Goal: Connect with others: Participate in discussion

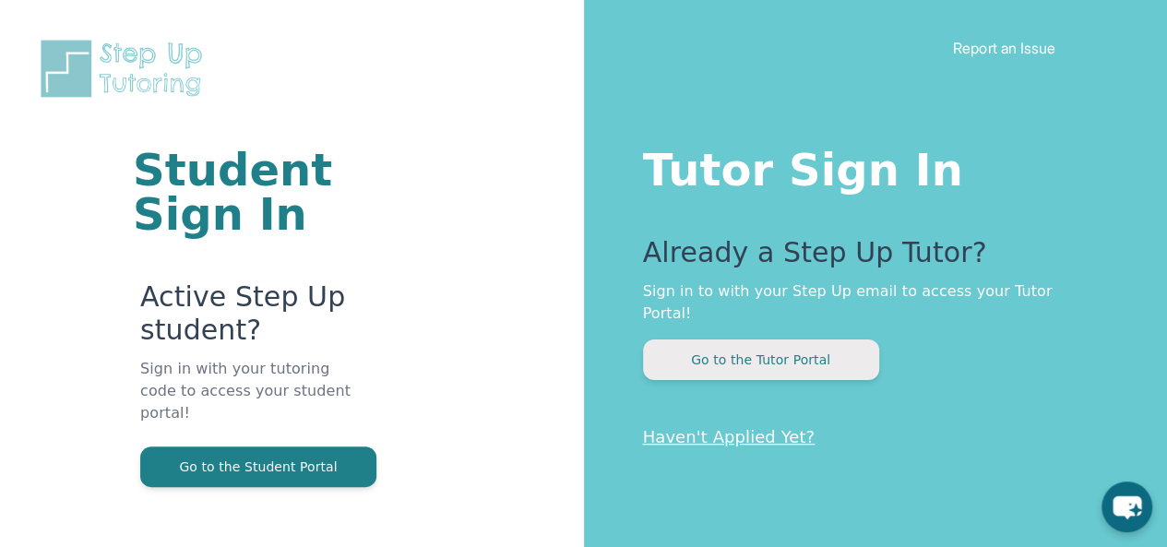
click at [727, 342] on button "Go to the Tutor Portal" at bounding box center [761, 359] width 236 height 41
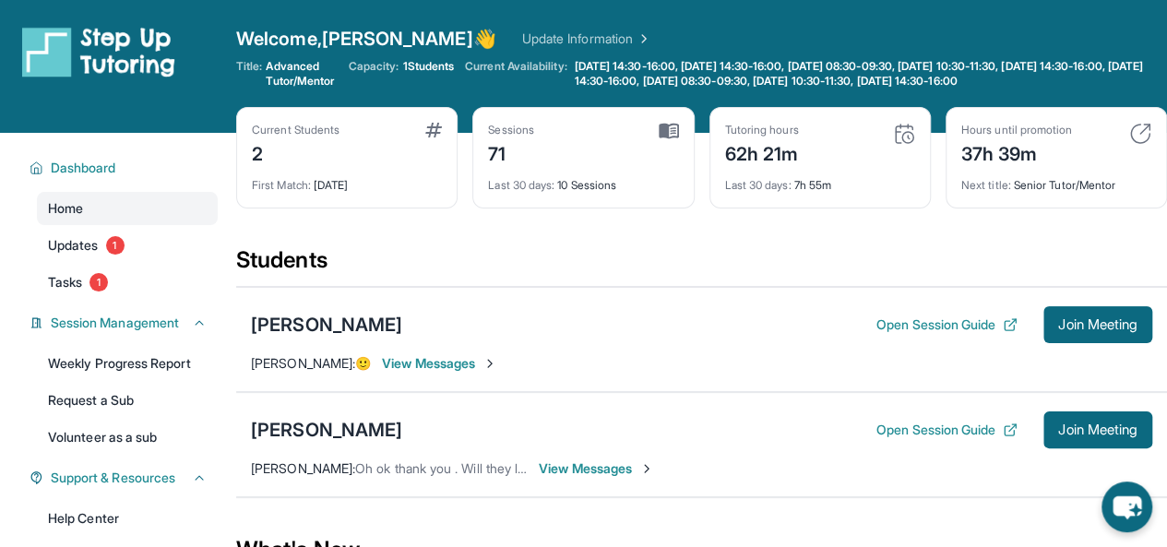
click at [586, 459] on span "View Messages" at bounding box center [596, 468] width 115 height 18
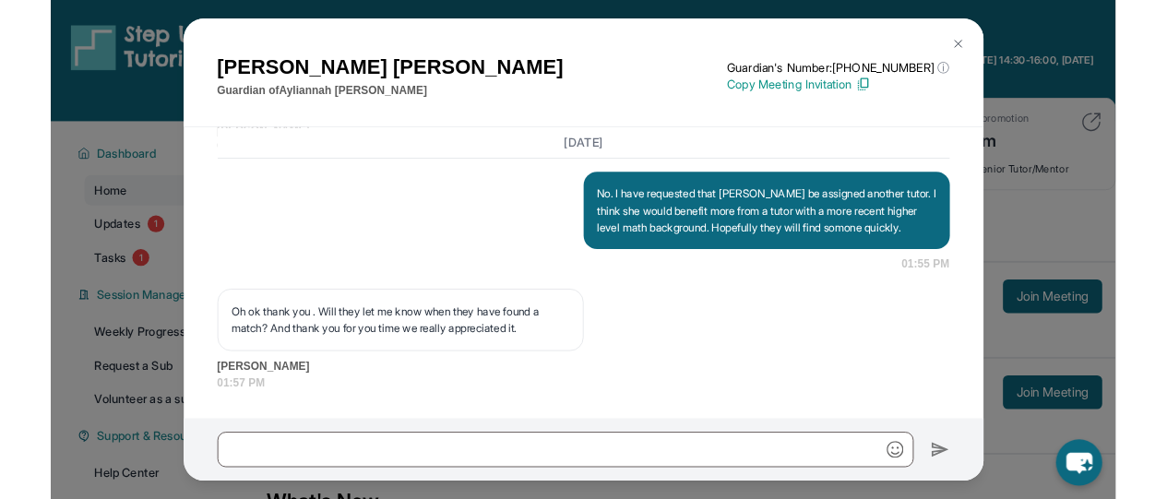
scroll to position [6064, 0]
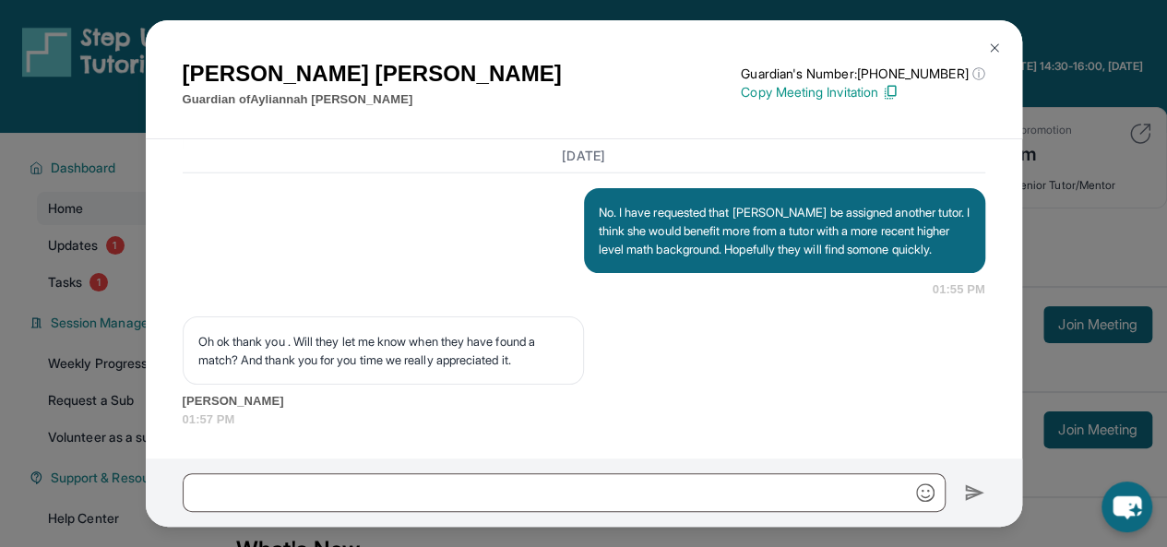
click at [987, 46] on img at bounding box center [994, 48] width 15 height 15
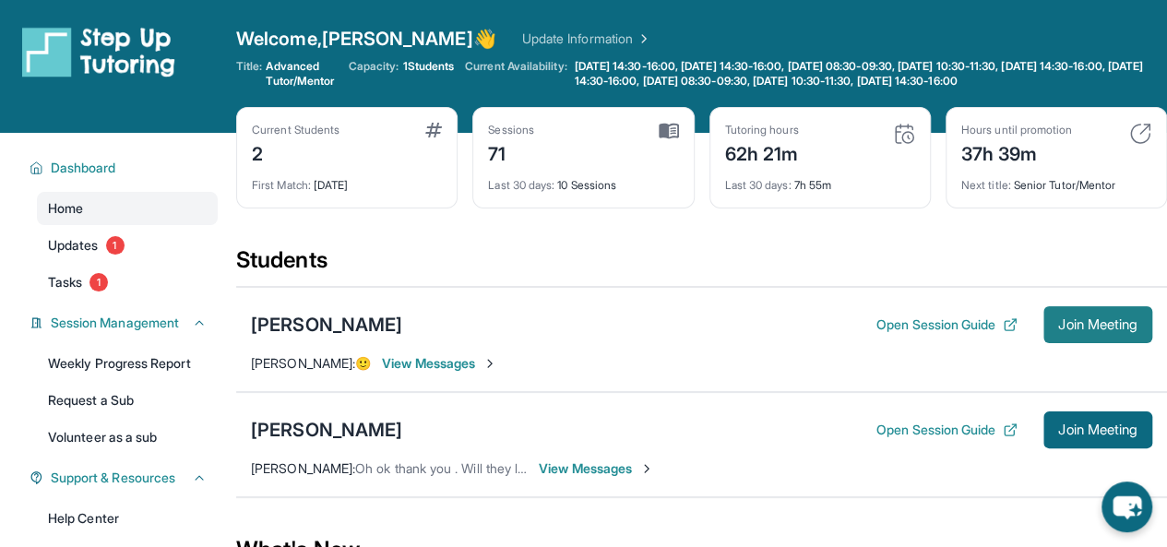
click at [1101, 337] on button "Join Meeting" at bounding box center [1097, 324] width 109 height 37
click at [1087, 330] on span "Join Meeting" at bounding box center [1097, 324] width 79 height 11
click at [1103, 330] on span "Join Meeting" at bounding box center [1097, 324] width 79 height 11
click at [1058, 330] on span "Join Meeting" at bounding box center [1097, 324] width 79 height 11
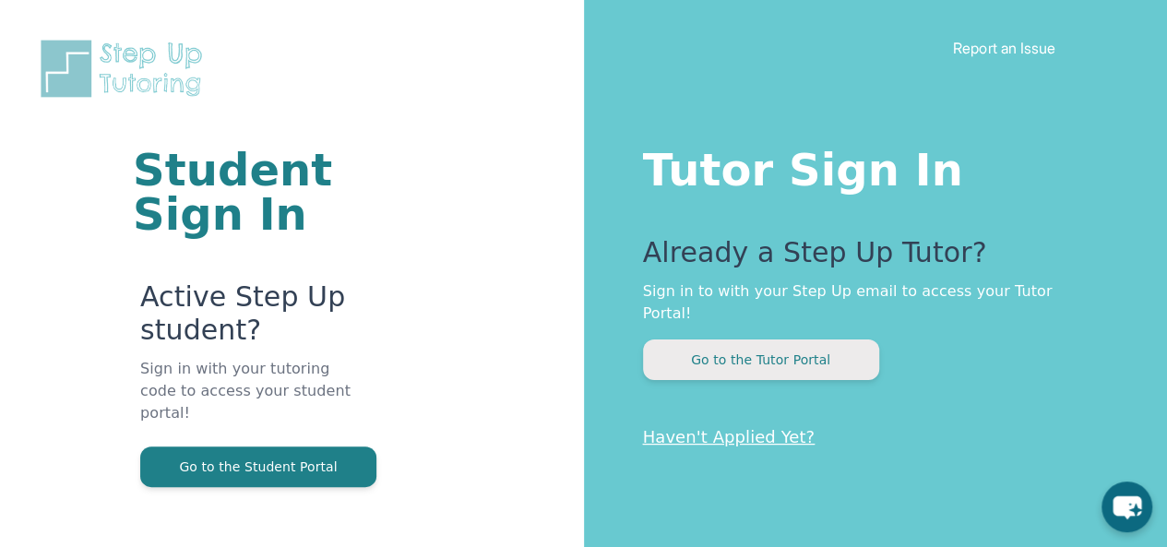
click at [734, 339] on button "Go to the Tutor Portal" at bounding box center [761, 359] width 236 height 41
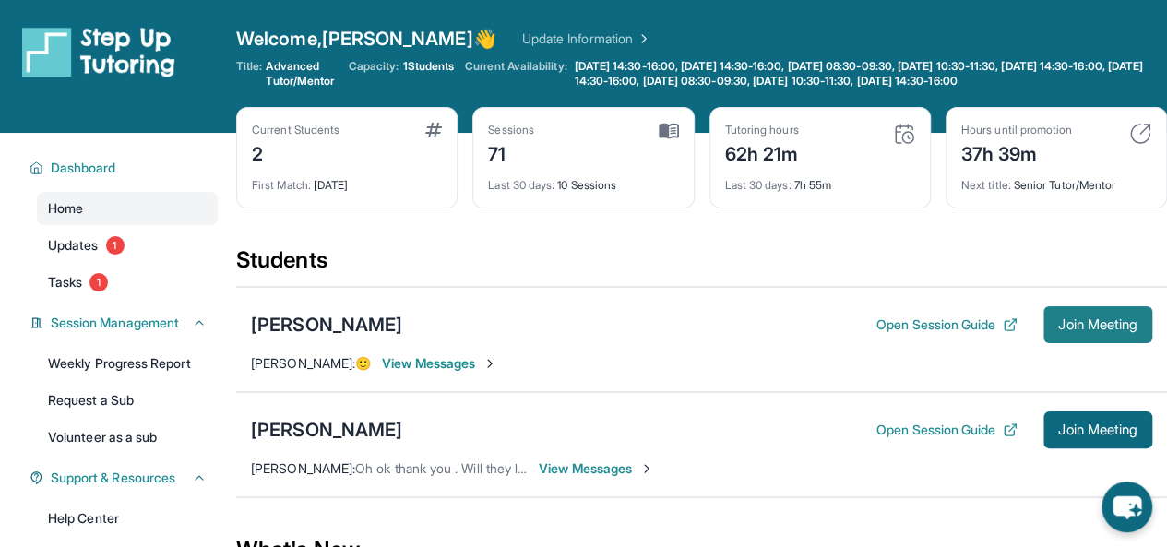
click at [1099, 330] on span "Join Meeting" at bounding box center [1097, 324] width 79 height 11
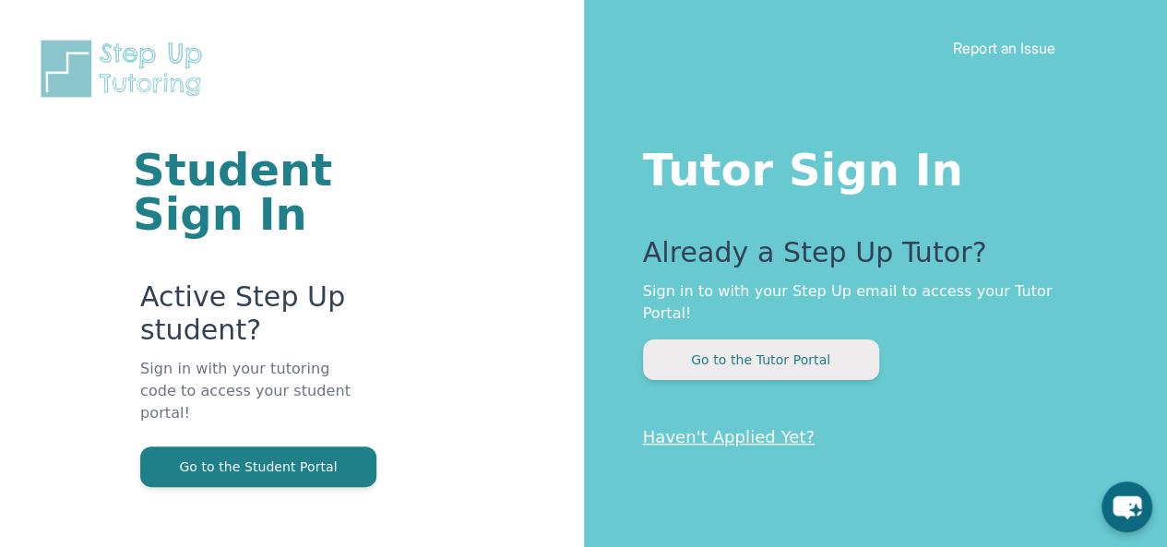
click at [719, 342] on button "Go to the Tutor Portal" at bounding box center [761, 359] width 236 height 41
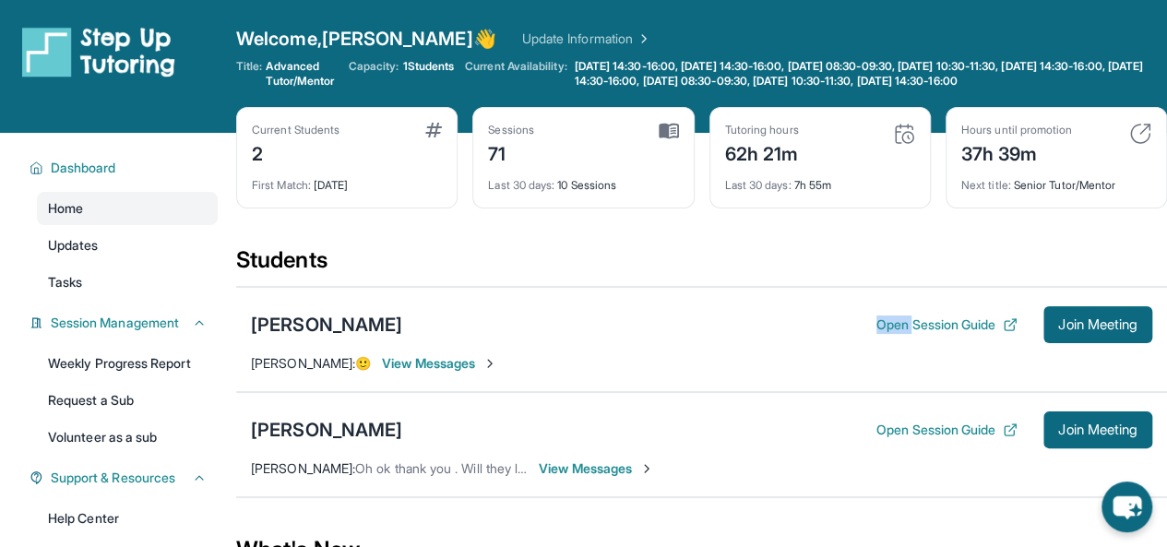
click at [719, 342] on div "David Mazmanian Open Session Guide Join Meeting" at bounding box center [701, 324] width 901 height 37
click at [1101, 330] on span "Join Meeting" at bounding box center [1097, 324] width 79 height 11
